Goal: Browse casually

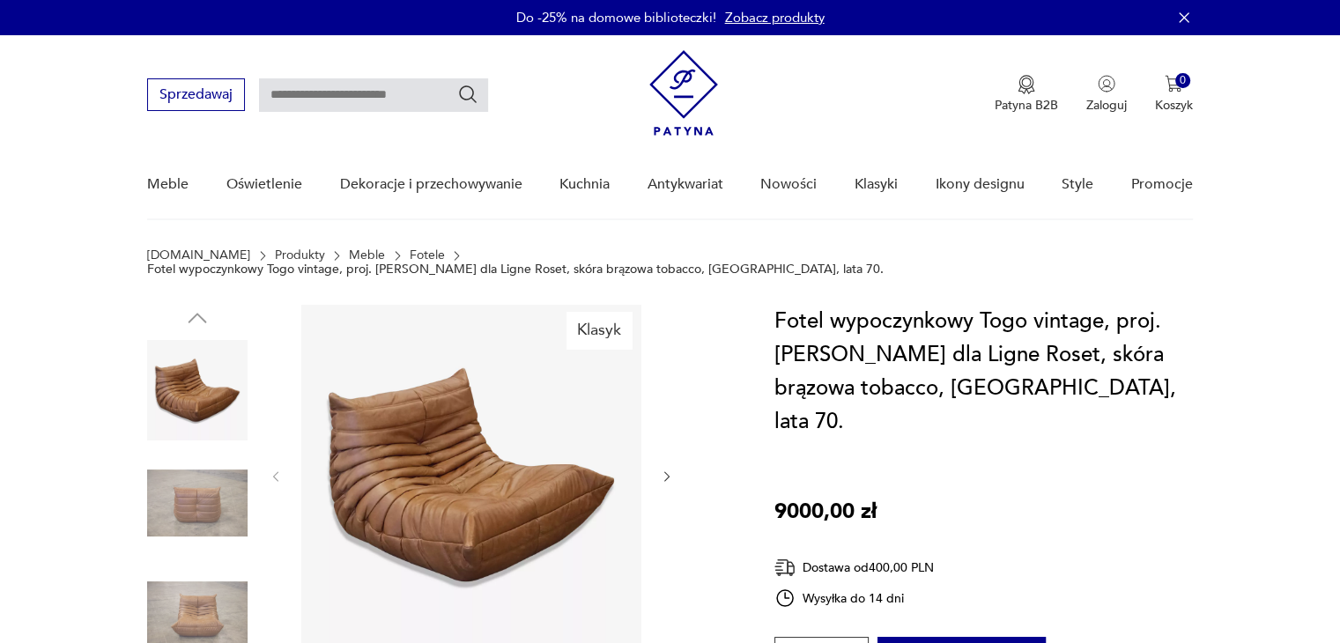
click at [405, 436] on img at bounding box center [471, 475] width 340 height 340
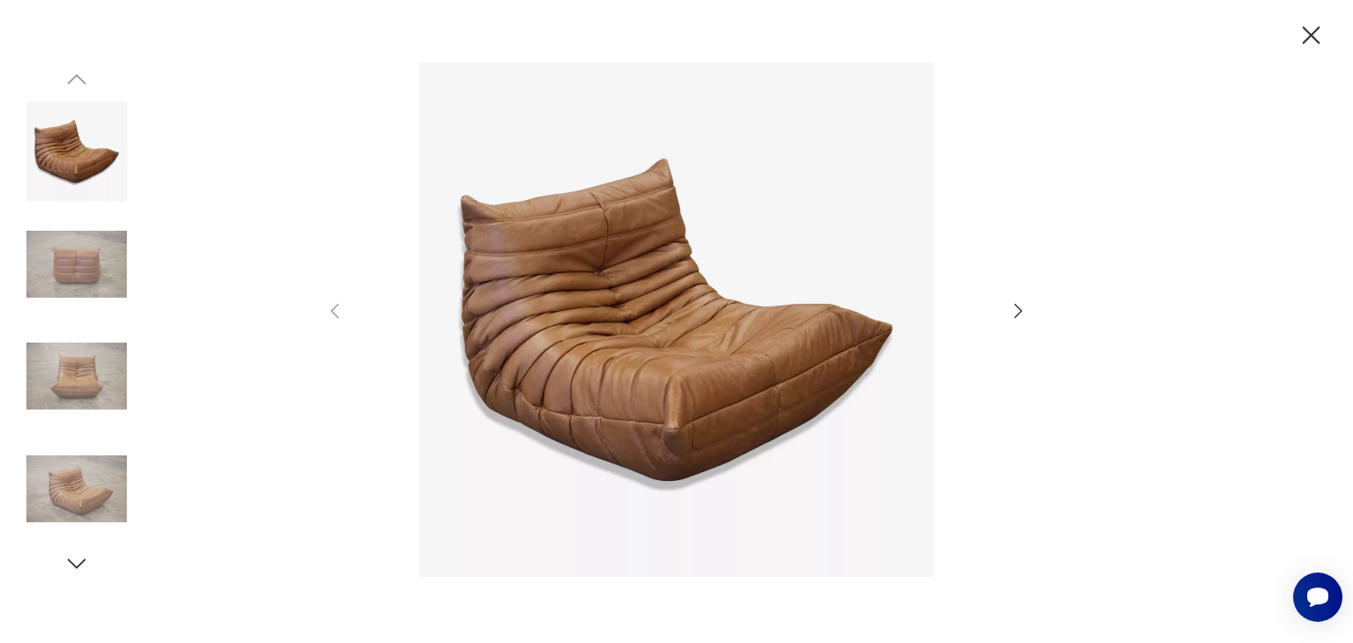
click at [1013, 314] on icon "button" at bounding box center [1018, 310] width 21 height 21
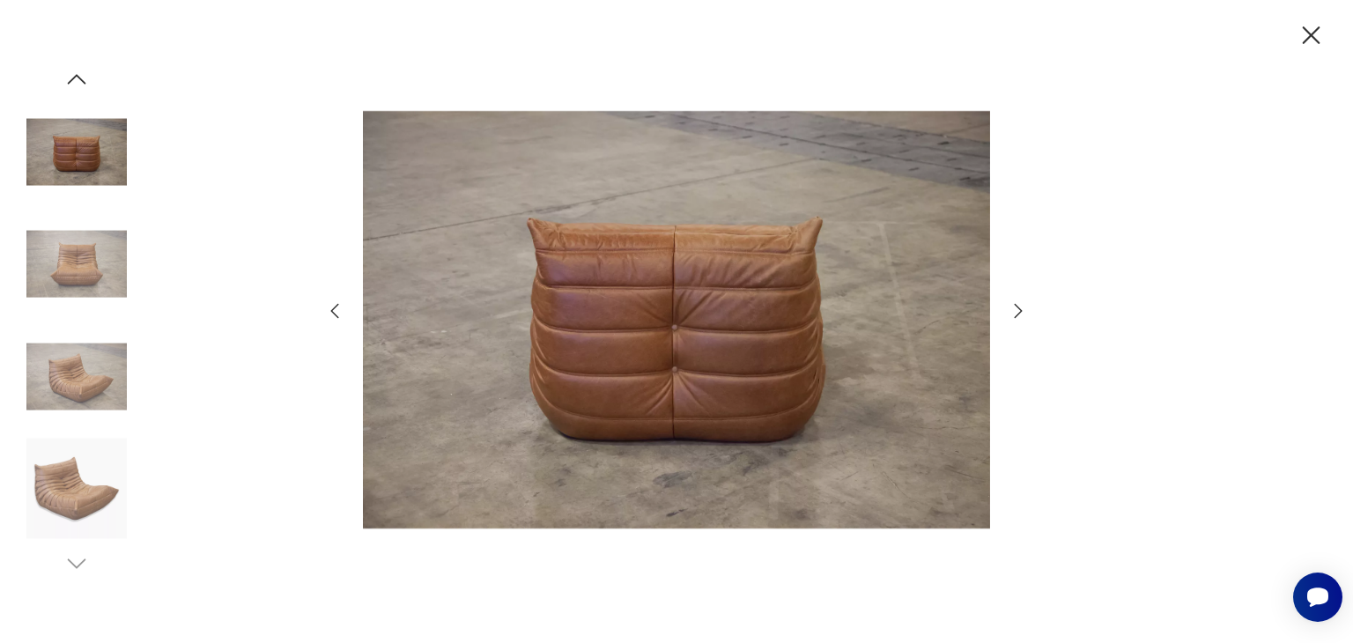
click at [1013, 314] on icon "button" at bounding box center [1018, 310] width 21 height 21
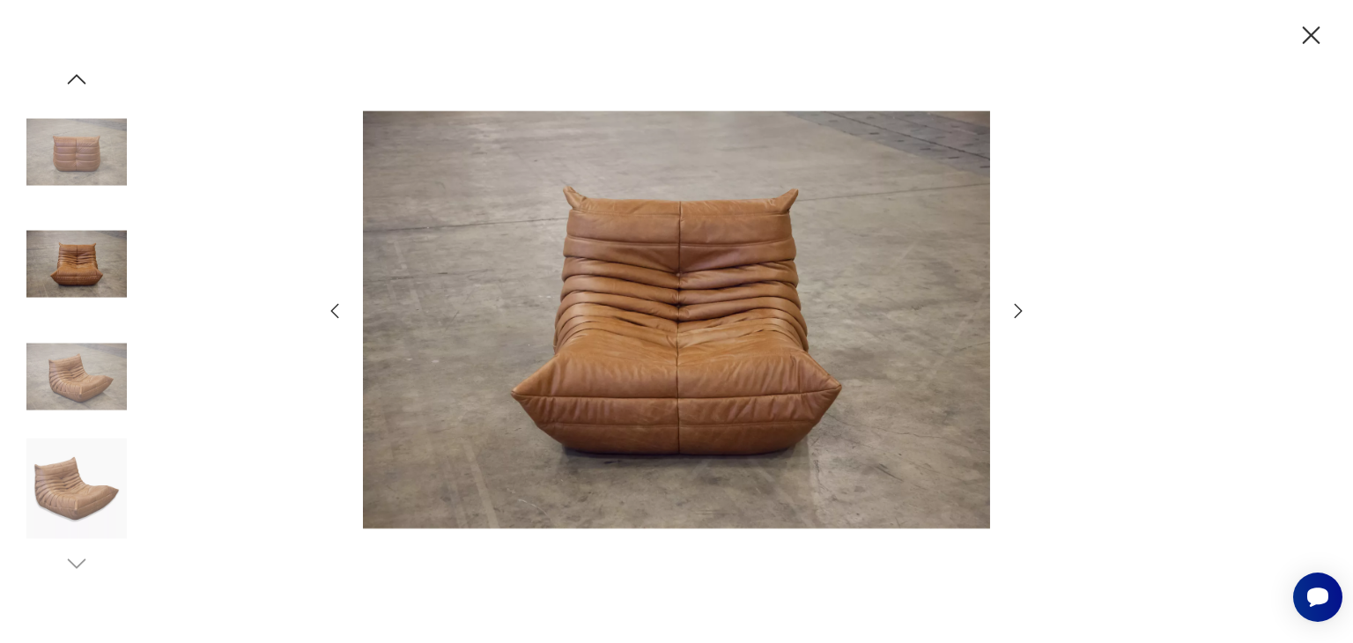
click at [1013, 314] on icon "button" at bounding box center [1018, 310] width 21 height 21
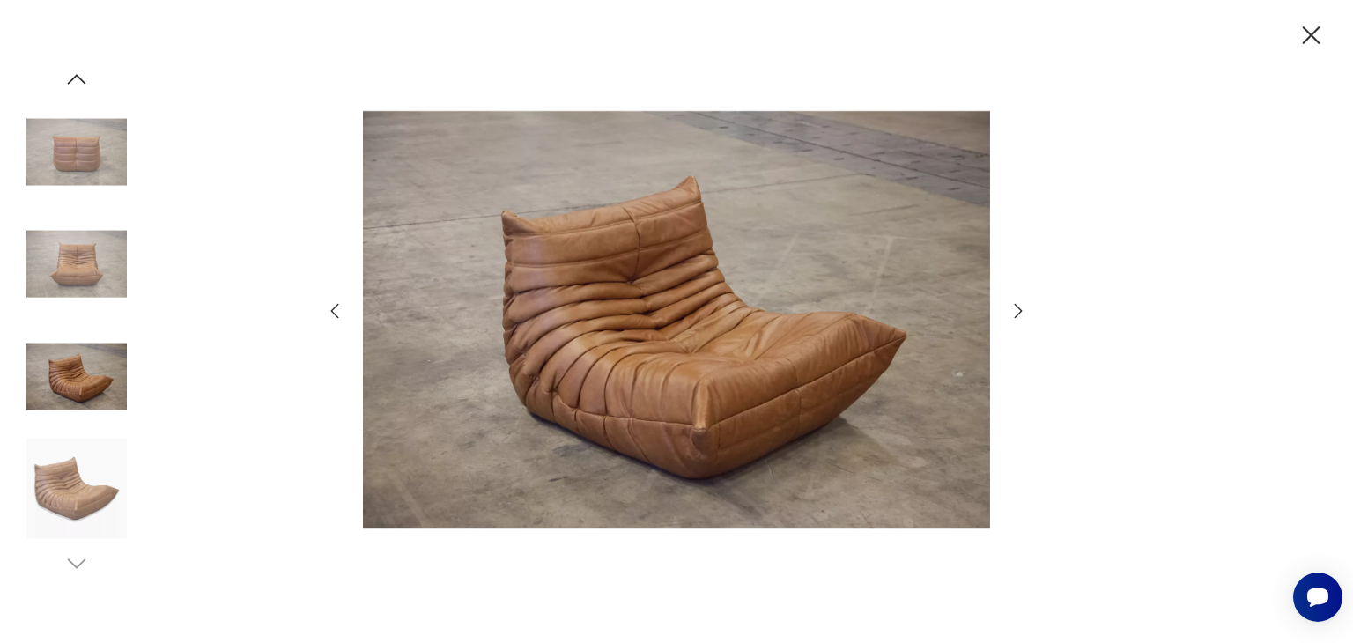
click at [1013, 314] on icon "button" at bounding box center [1018, 310] width 21 height 21
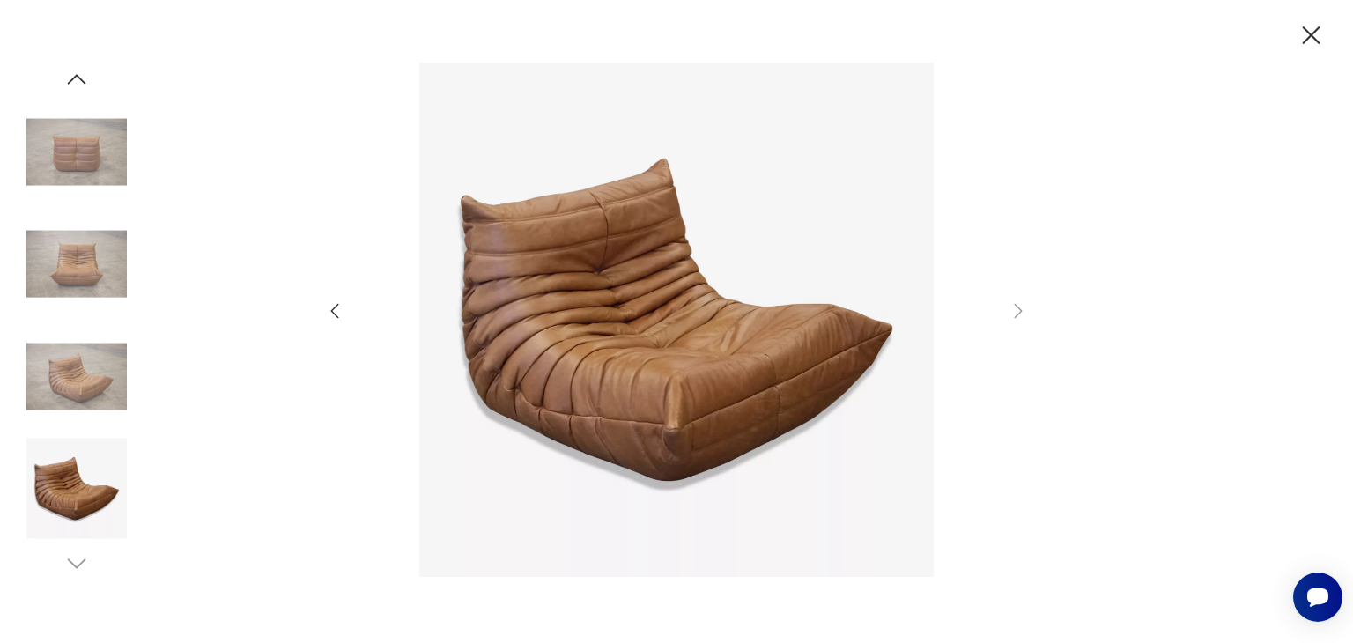
click at [1315, 40] on icon "button" at bounding box center [1312, 35] width 18 height 18
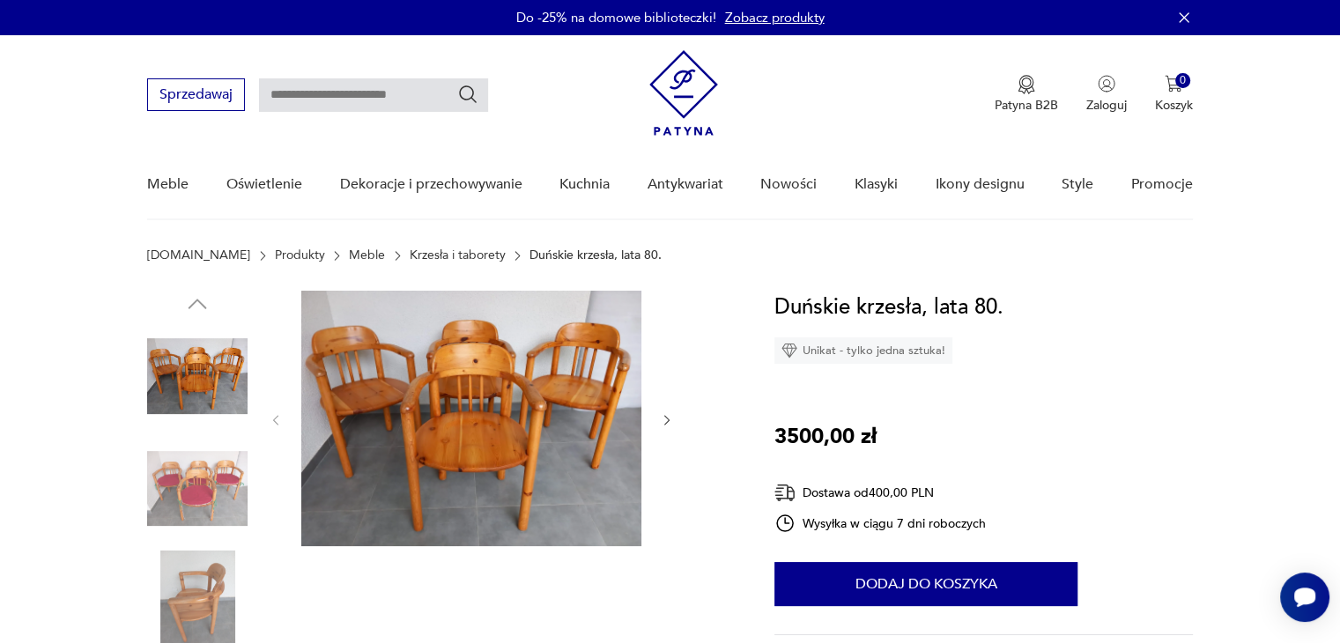
click at [545, 408] on img at bounding box center [471, 419] width 340 height 256
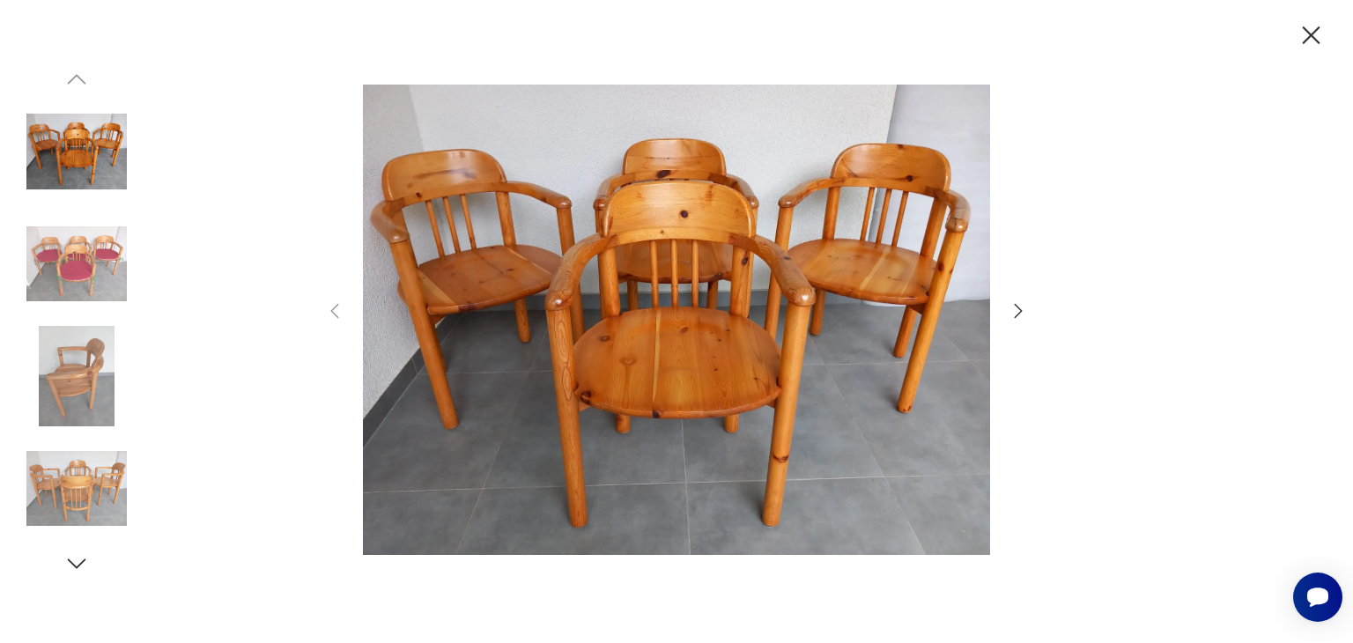
click at [1013, 308] on icon "button" at bounding box center [1018, 310] width 21 height 21
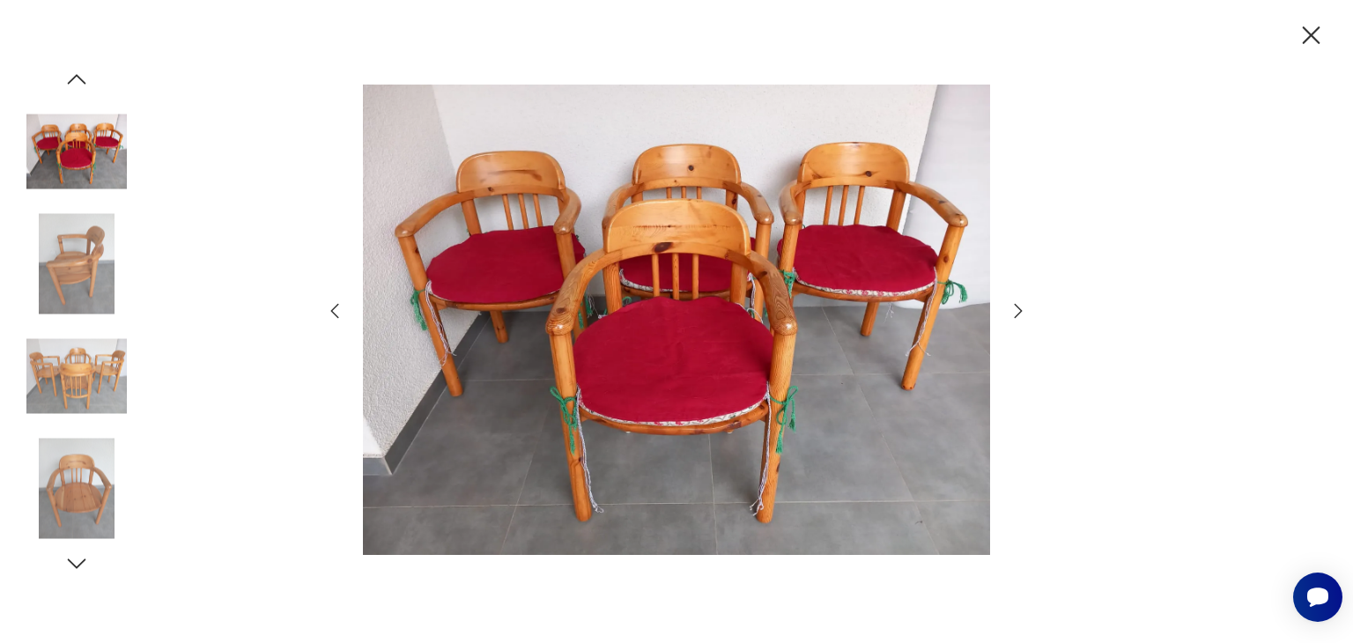
click at [1013, 308] on icon "button" at bounding box center [1018, 310] width 21 height 21
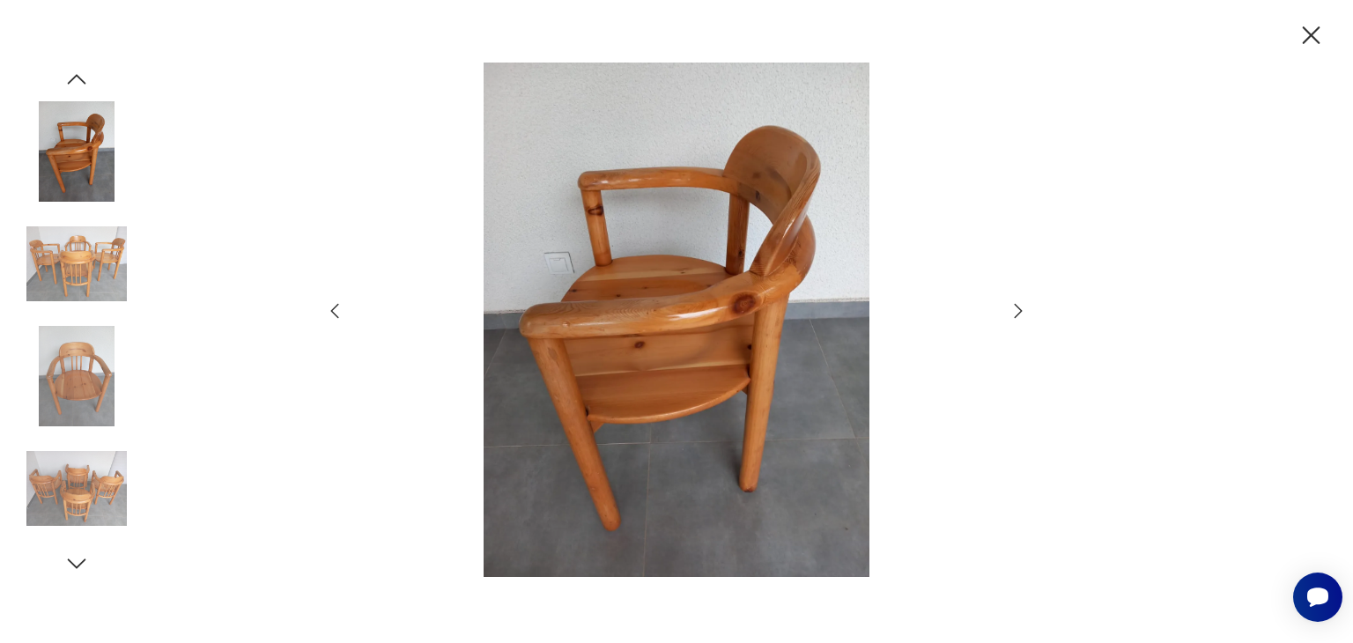
click at [1013, 308] on icon "button" at bounding box center [1018, 310] width 21 height 21
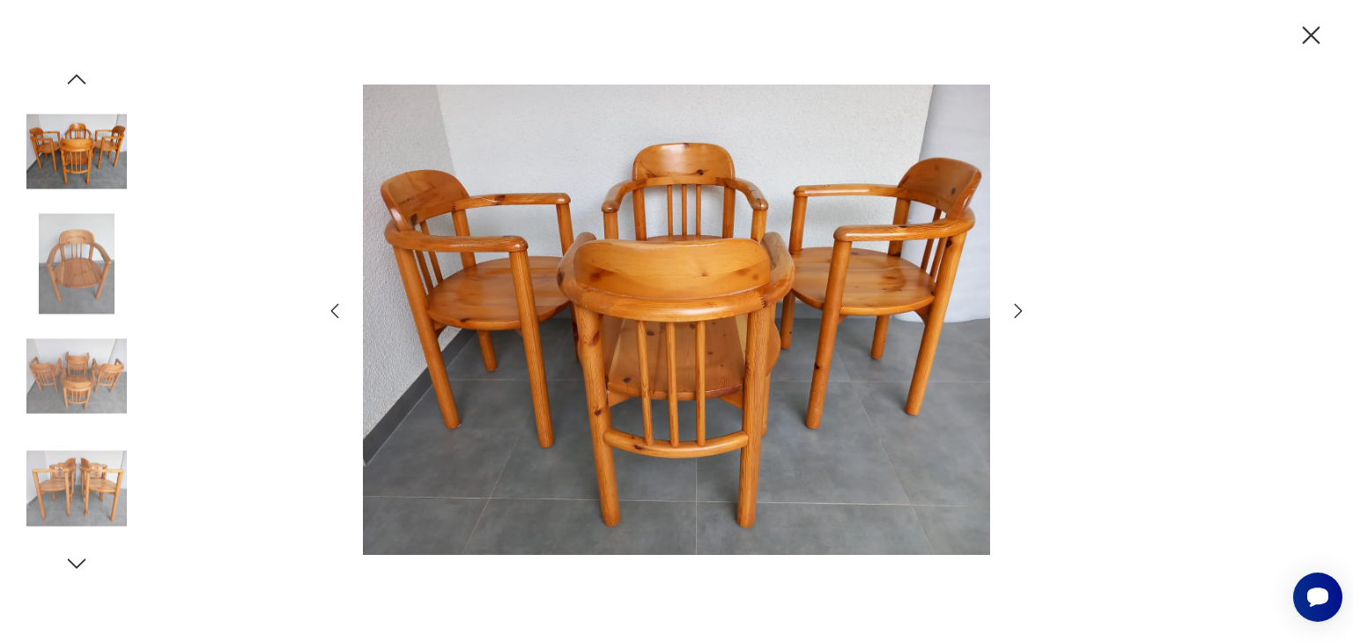
click at [1013, 308] on icon "button" at bounding box center [1018, 310] width 21 height 21
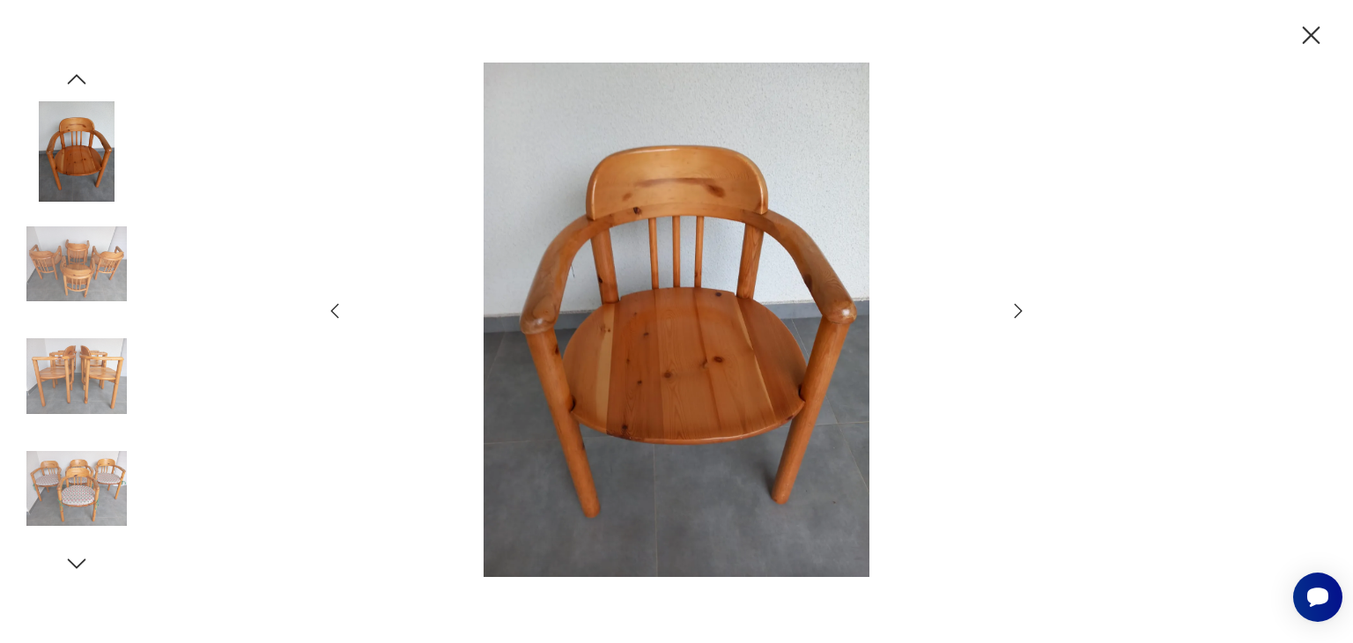
click at [1013, 308] on icon "button" at bounding box center [1018, 310] width 21 height 21
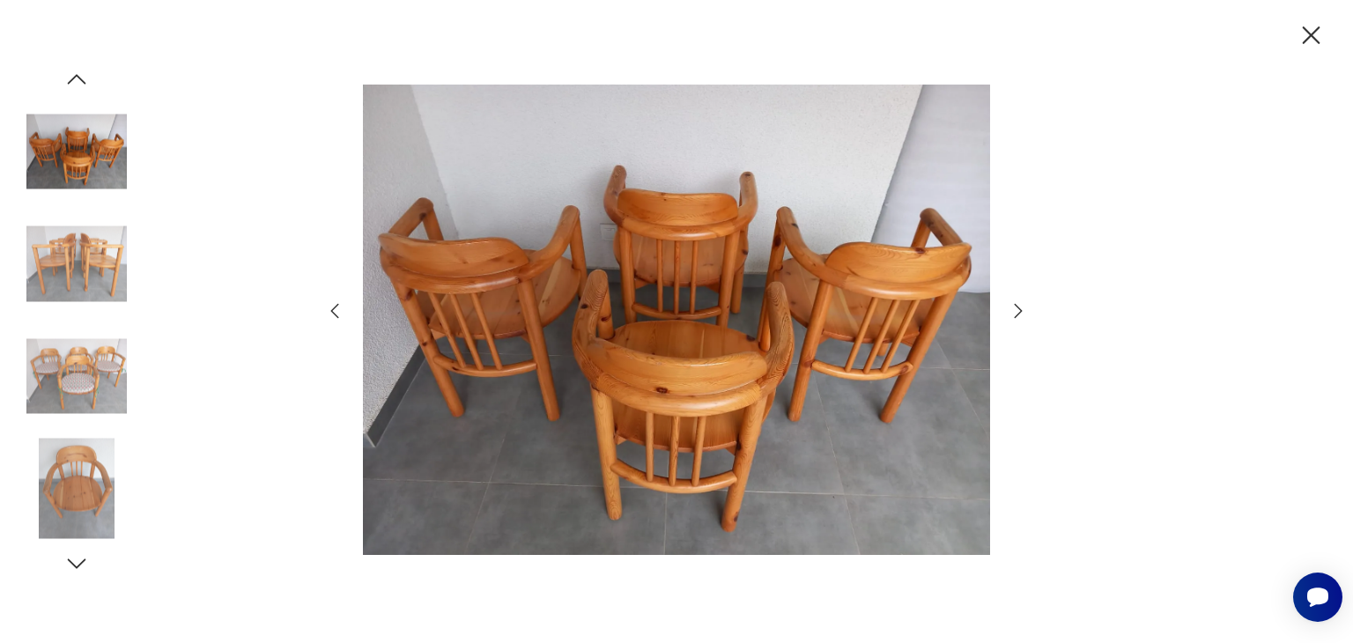
click at [1013, 308] on icon "button" at bounding box center [1018, 310] width 21 height 21
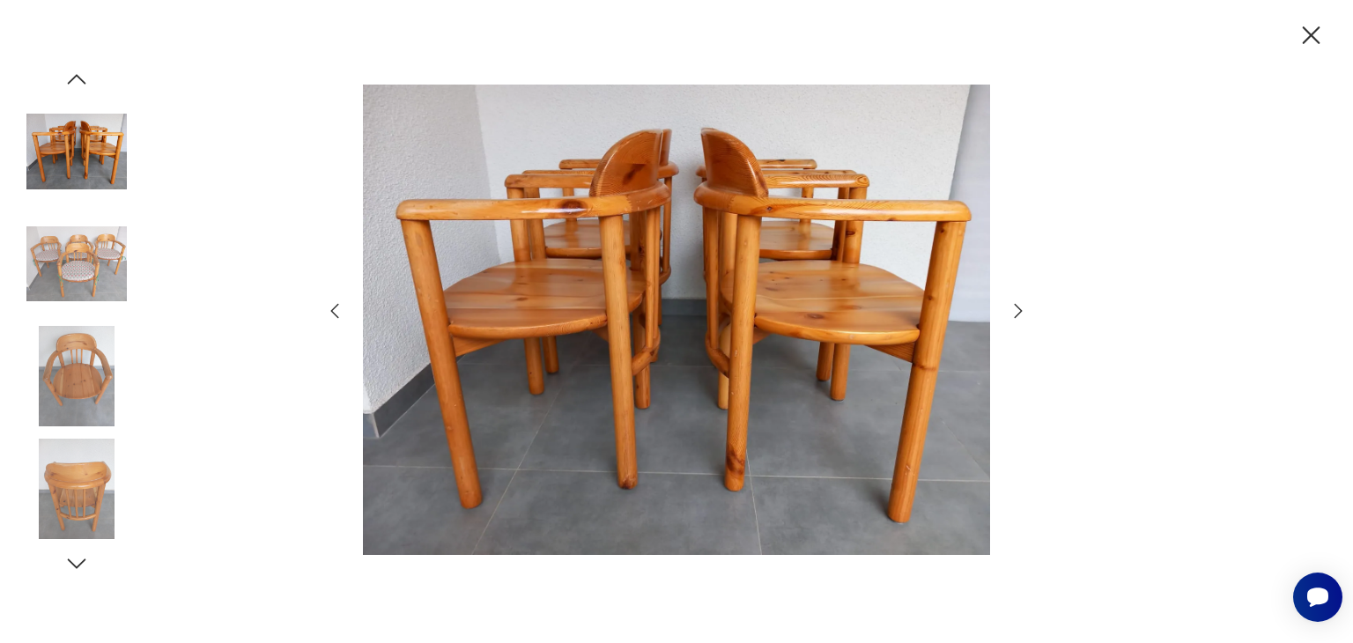
click at [1013, 308] on icon "button" at bounding box center [1018, 310] width 21 height 21
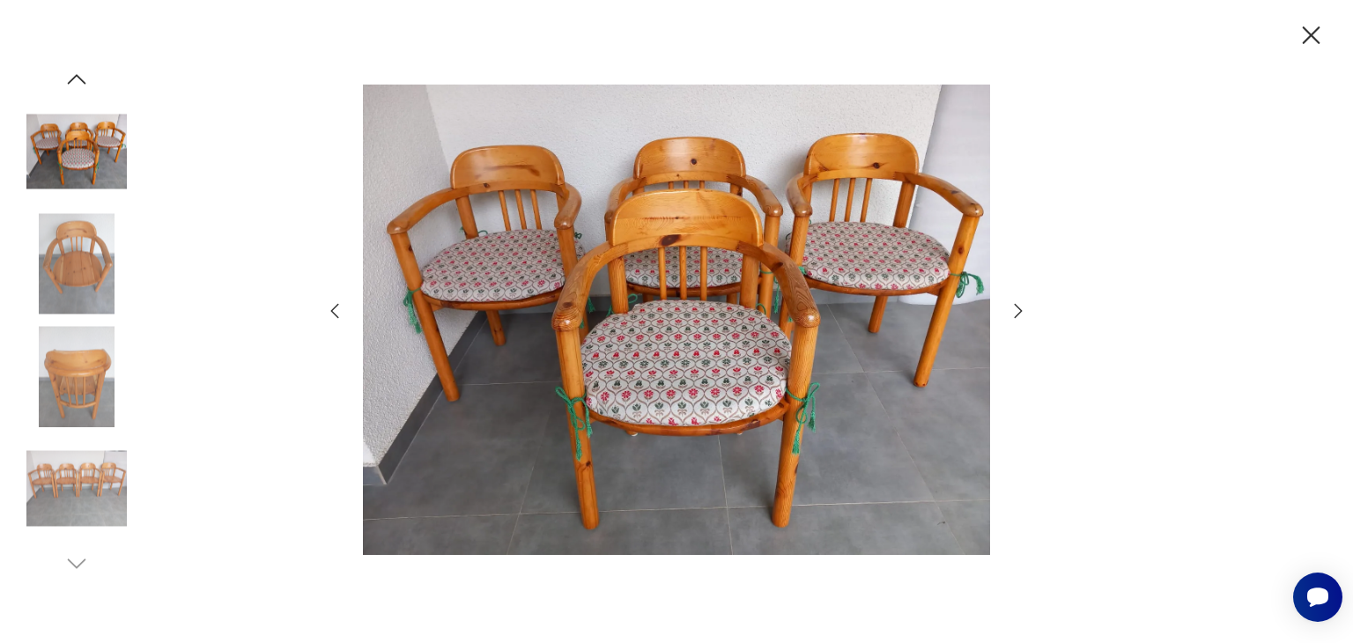
click at [1314, 26] on icon "button" at bounding box center [1311, 35] width 31 height 31
